Goal: Task Accomplishment & Management: Manage account settings

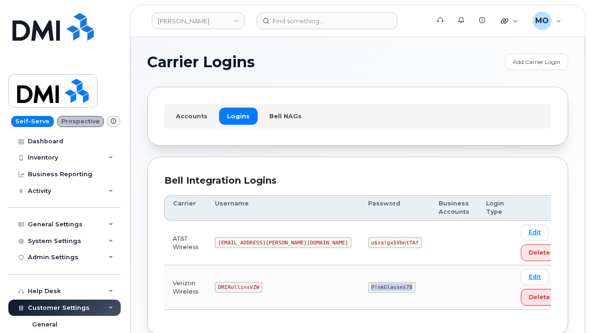
drag, startPoint x: 305, startPoint y: 294, endPoint x: 387, endPoint y: 271, distance: 85.0
click at [379, 281] on tr "Verizon Wireless DMIRollinsVZW P!nkGlasses78 Edit Delete" at bounding box center [365, 287] width 402 height 45
copy code "P!nkGlasses78"
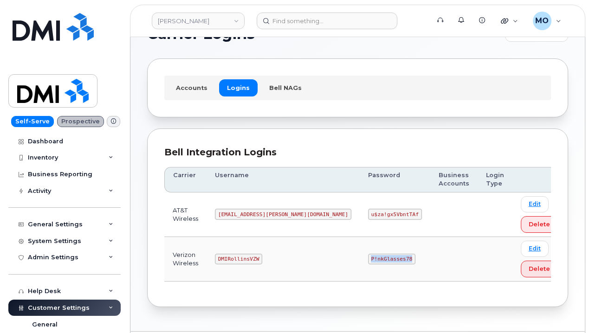
scroll to position [56, 0]
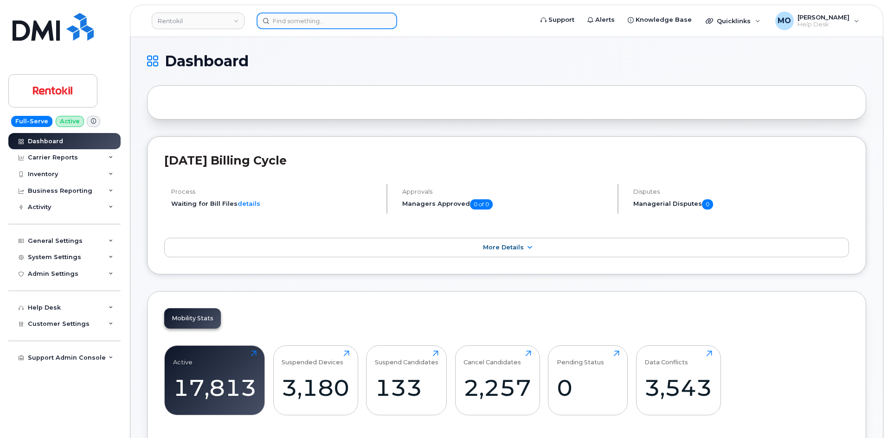
click at [342, 15] on input at bounding box center [327, 21] width 141 height 17
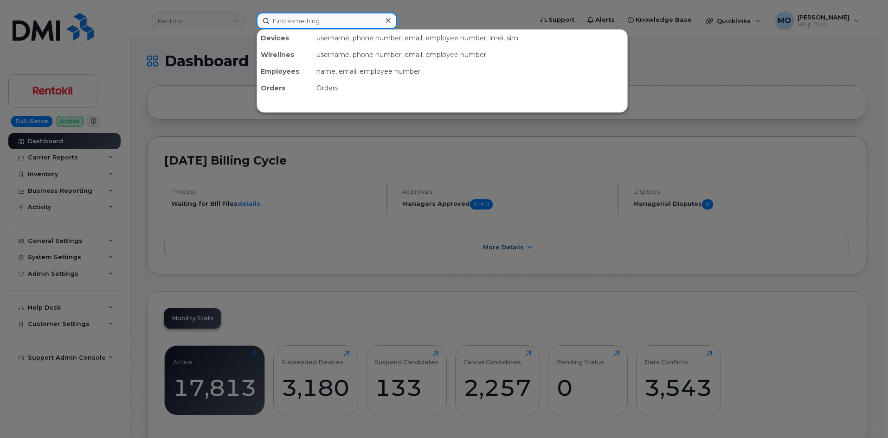
paste input "4124035095"
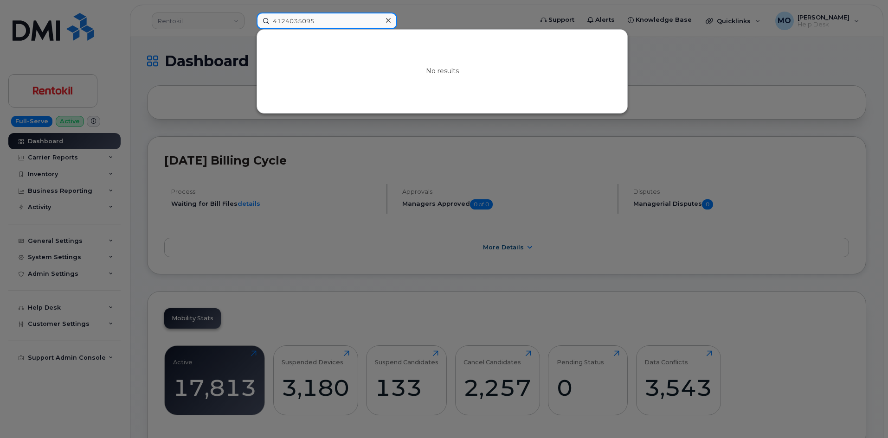
type input "4124035095"
click at [387, 21] on icon at bounding box center [388, 20] width 5 height 5
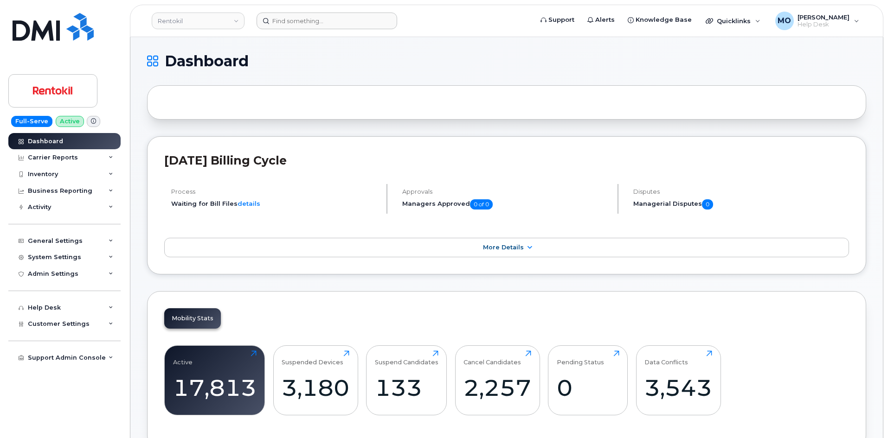
scroll to position [383, 0]
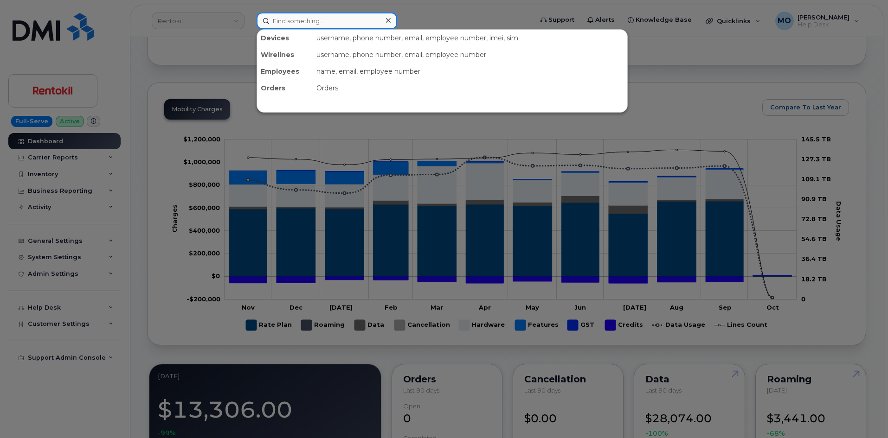
click at [383, 18] on div at bounding box center [327, 21] width 141 height 17
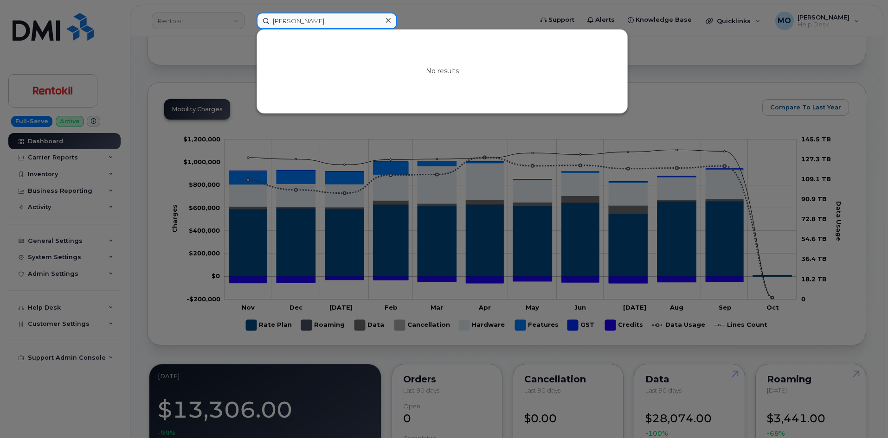
type input "shelby brady"
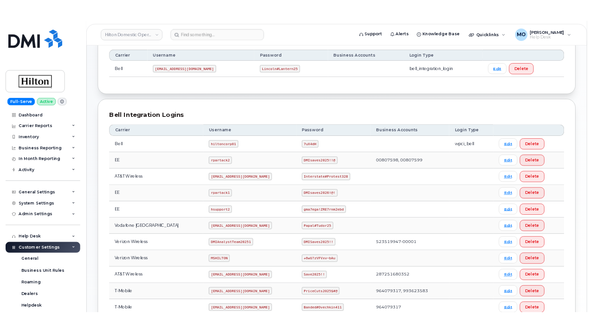
scroll to position [139, 0]
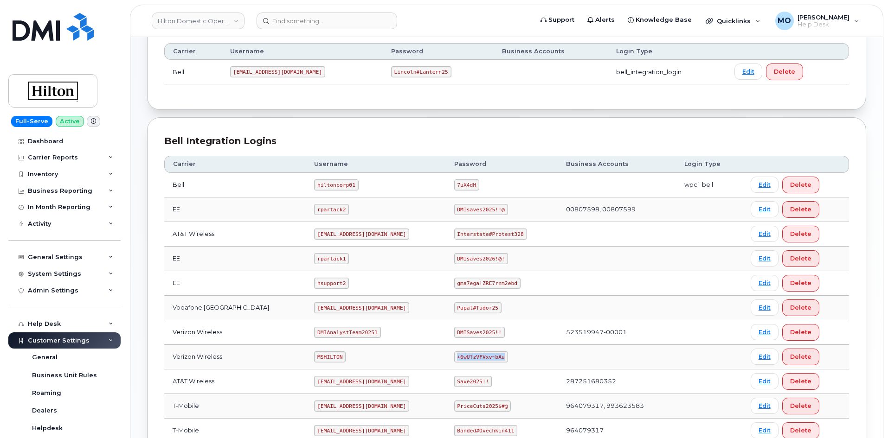
drag, startPoint x: 445, startPoint y: 357, endPoint x: 518, endPoint y: 355, distance: 72.9
click at [518, 355] on td "+6wU?zVFVxv~bAu" at bounding box center [502, 357] width 112 height 25
copy code "+6wU?zVFVxv~bAu"
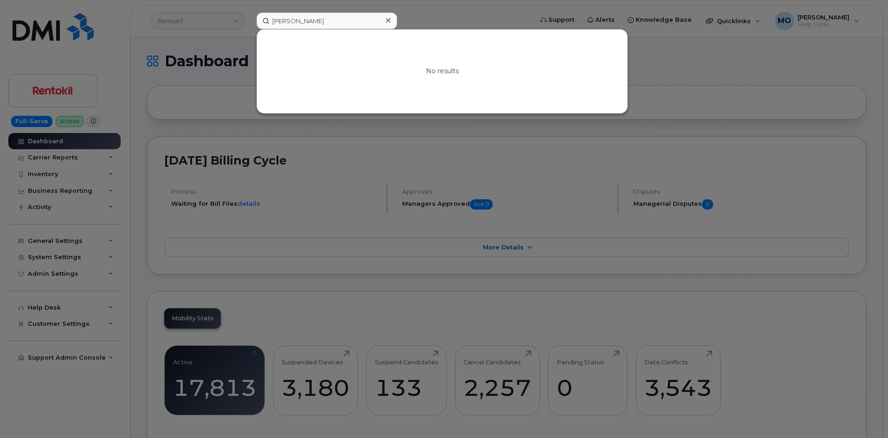
scroll to position [383, 0]
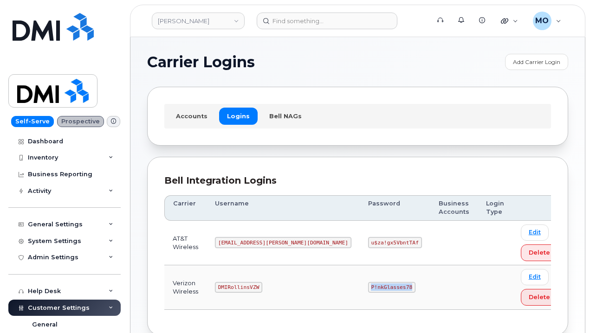
drag, startPoint x: 309, startPoint y: 296, endPoint x: 375, endPoint y: 290, distance: 66.2
click at [373, 291] on tr "Verizon Wireless DMIRollinsVZW P!nkGlasses78 Edit Delete" at bounding box center [365, 287] width 402 height 45
copy code "P!nkGlasses78"
